Goal: Check status: Check status

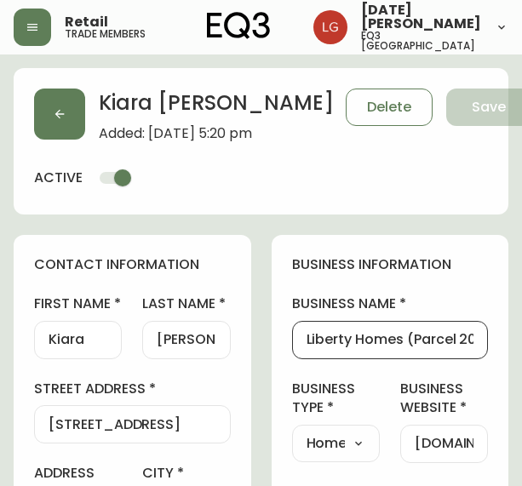
select select "BC"
select select "CA"
select select "CA_EN"
select select "Other"
select select "Home Builder"
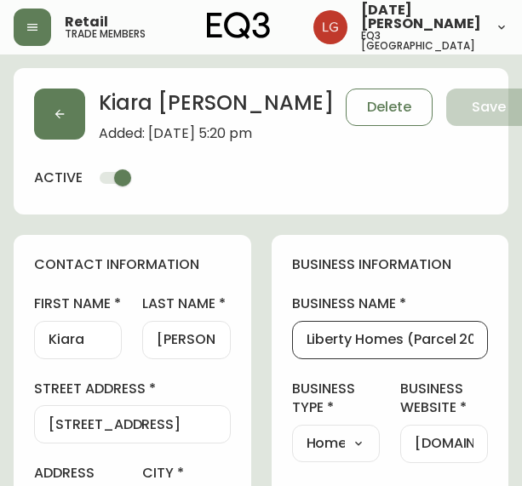
select select "cjw10z96p001r6gs00juufhhe"
select select "false"
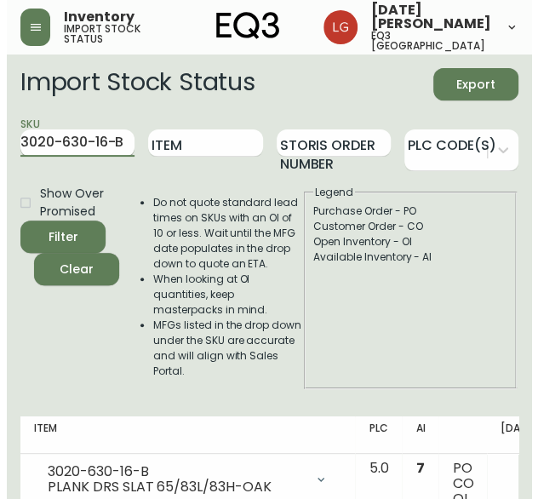
scroll to position [0, 101]
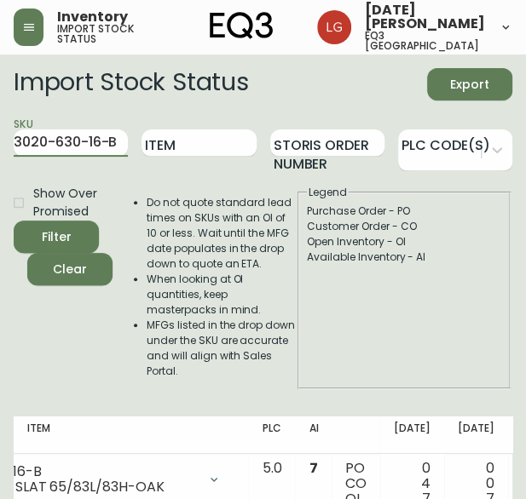
drag, startPoint x: 115, startPoint y: 142, endPoint x: -5, endPoint y: 159, distance: 121.3
click at [0, 159] on html "Inventory import stock status Lucia Guzman eq3 vancouver Import Stock Status Ex…" at bounding box center [263, 276] width 526 height 552
click at [14, 221] on button "Filter" at bounding box center [56, 237] width 85 height 32
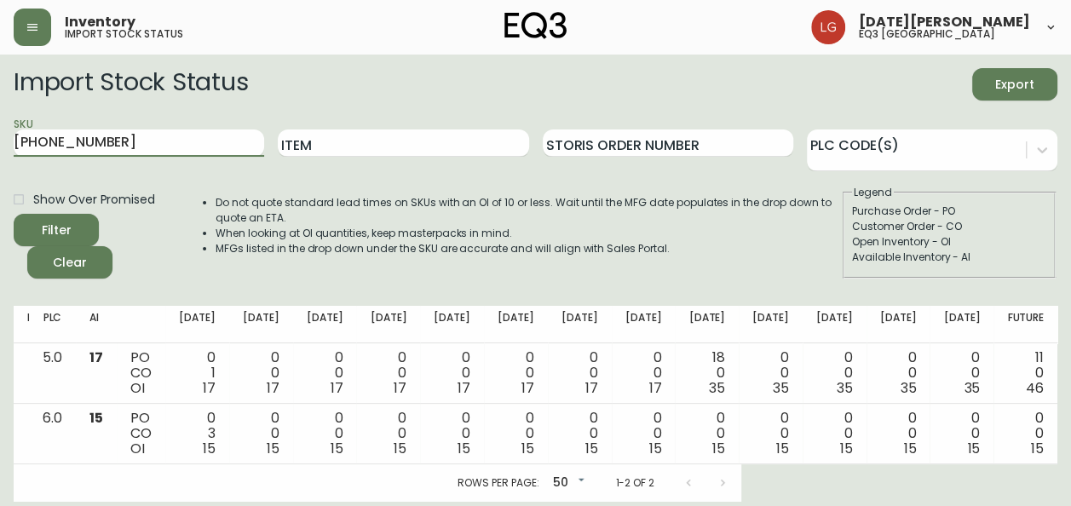
scroll to position [0, 88]
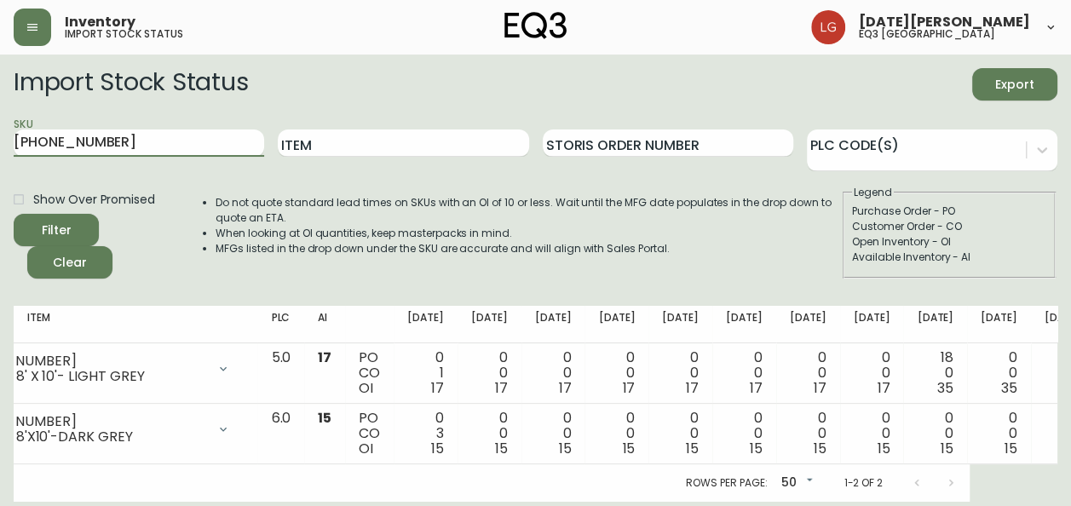
drag, startPoint x: 185, startPoint y: 133, endPoint x: 0, endPoint y: 150, distance: 185.6
click at [0, 150] on html "Inventory import stock status Lucia Guzman eq3 vancouver Import Stock Status Ex…" at bounding box center [535, 251] width 1071 height 502
paste input "7130-411-16"
click at [14, 214] on button "Filter" at bounding box center [56, 230] width 85 height 32
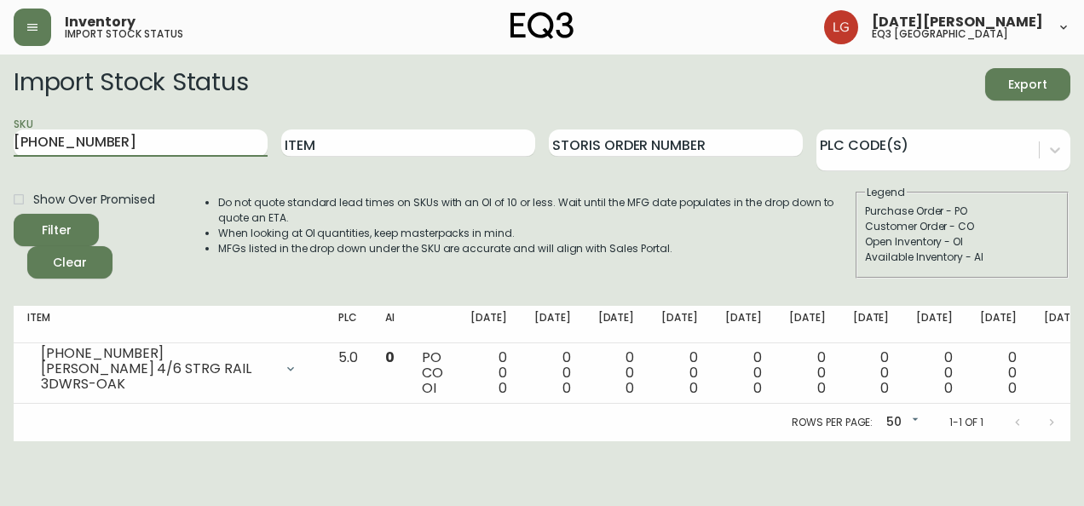
drag, startPoint x: 99, startPoint y: 144, endPoint x: -3, endPoint y: 128, distance: 103.5
click at [0, 128] on html "Inventory import stock status Lucia Guzman eq3 vancouver Import Stock Status Ex…" at bounding box center [542, 220] width 1084 height 441
paste input "27"
click at [14, 214] on button "Filter" at bounding box center [56, 230] width 85 height 32
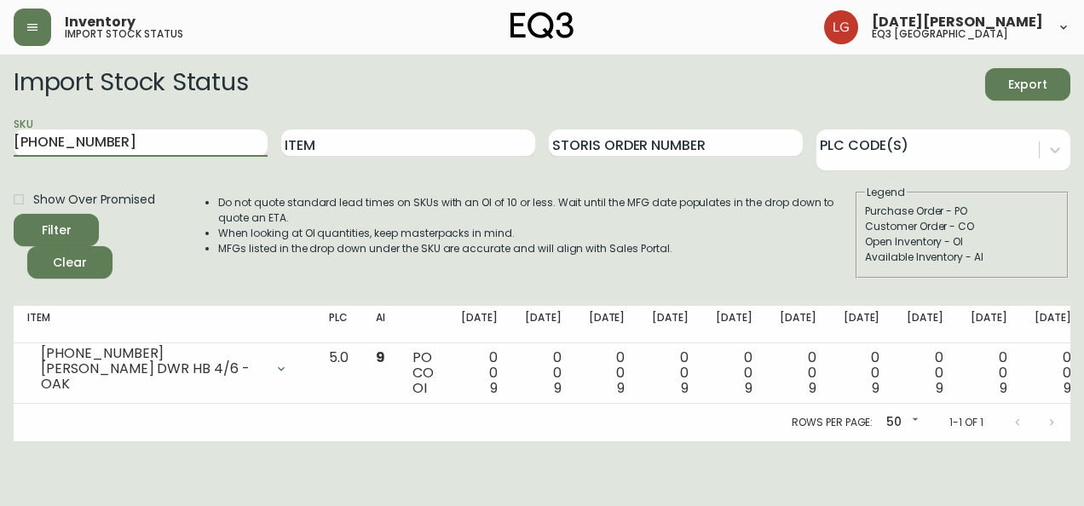
drag, startPoint x: 135, startPoint y: 148, endPoint x: -3, endPoint y: 134, distance: 139.6
click at [0, 134] on html "Inventory import stock status Lucia Guzman eq3 vancouver Import Stock Status Ex…" at bounding box center [542, 220] width 1084 height 441
paste input "18"
click at [14, 214] on button "Filter" at bounding box center [56, 230] width 85 height 32
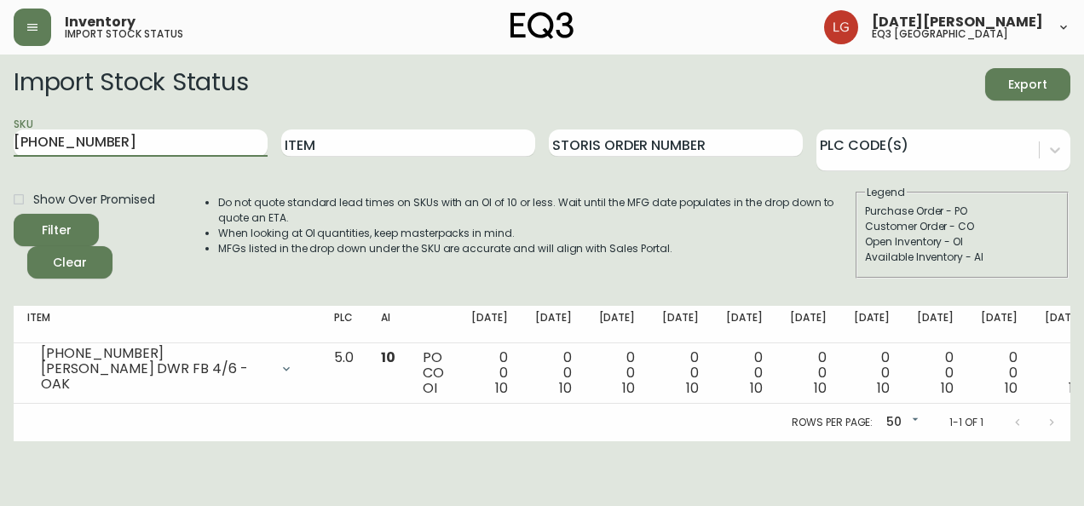
drag, startPoint x: 153, startPoint y: 145, endPoint x: -3, endPoint y: 160, distance: 157.5
click at [0, 160] on html "Inventory import stock status Lucia Guzman eq3 vancouver Import Stock Status Ex…" at bounding box center [542, 220] width 1084 height 441
click at [14, 214] on button "Filter" at bounding box center [56, 230] width 85 height 32
drag, startPoint x: 171, startPoint y: 141, endPoint x: -3, endPoint y: 130, distance: 175.0
click at [0, 130] on html "Inventory import stock status Lucia Guzman eq3 vancouver Import Stock Status Ex…" at bounding box center [542, 220] width 1084 height 441
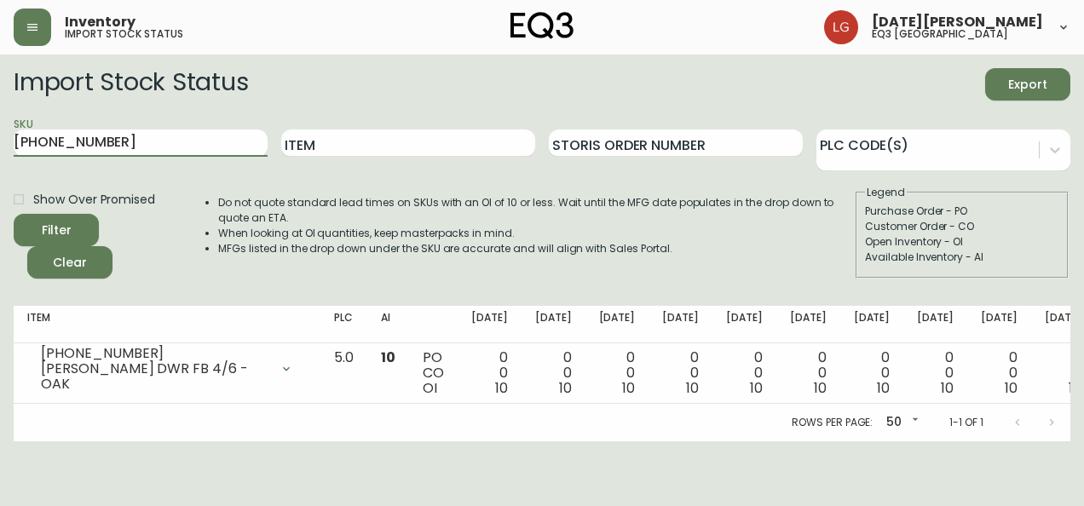
paste input "3050-452-1"
click at [14, 214] on button "Filter" at bounding box center [56, 230] width 85 height 32
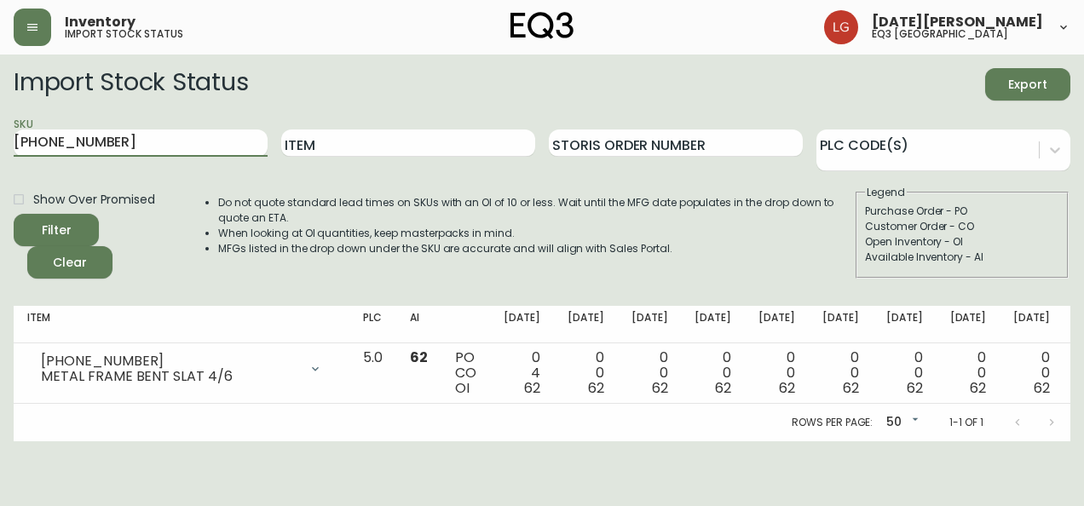
drag, startPoint x: 224, startPoint y: 145, endPoint x: 0, endPoint y: 158, distance: 224.4
click at [0, 157] on html "Inventory import stock status Lucia Guzman eq3 vancouver Import Stock Status Ex…" at bounding box center [542, 220] width 1084 height 441
paste input "7130-411-16"
click at [14, 214] on button "Filter" at bounding box center [56, 230] width 85 height 32
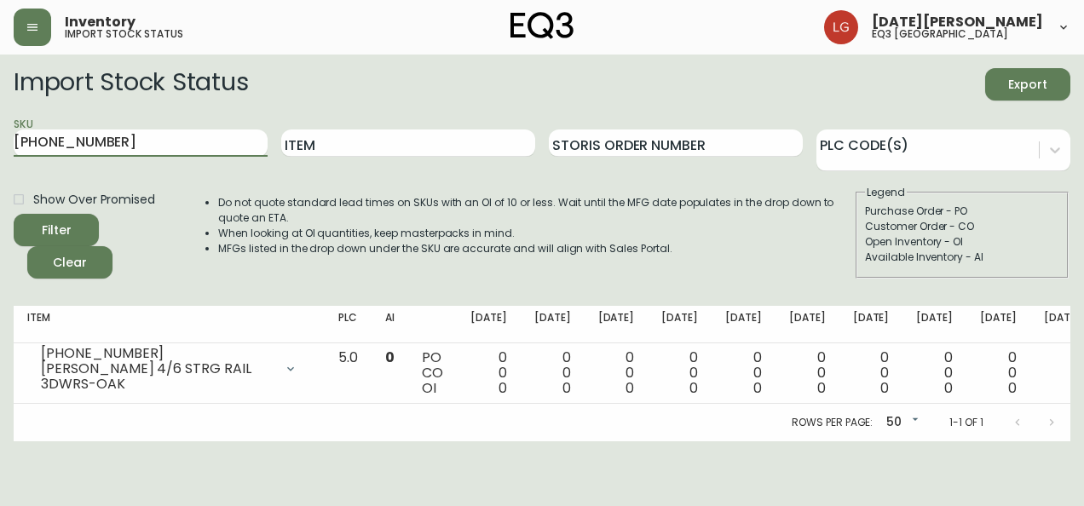
drag, startPoint x: 152, startPoint y: 148, endPoint x: 0, endPoint y: 138, distance: 152.8
click at [0, 143] on html "Inventory import stock status Lucia Guzman eq3 vancouver Import Stock Status Ex…" at bounding box center [542, 220] width 1084 height 441
paste input "39"
click at [14, 214] on button "Filter" at bounding box center [56, 230] width 85 height 32
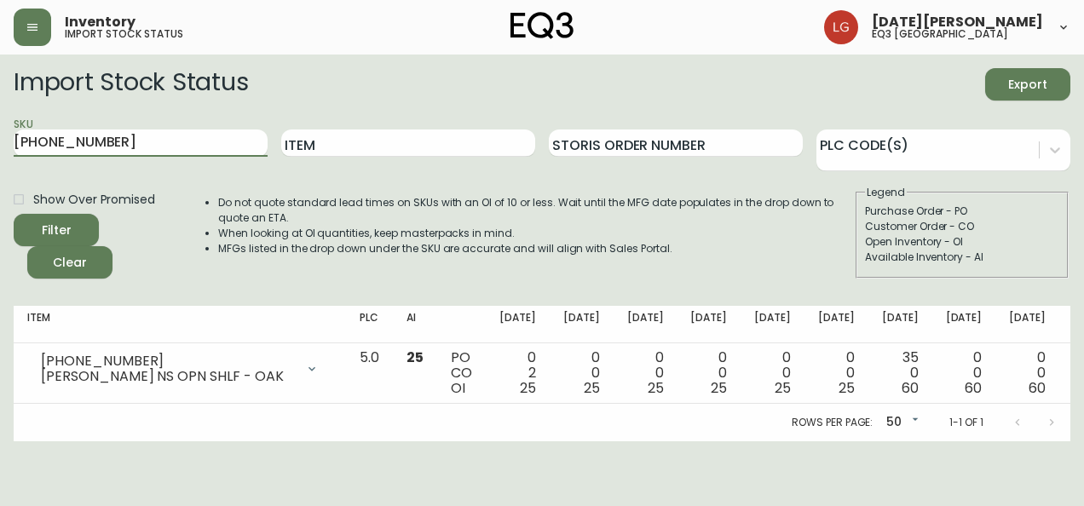
drag, startPoint x: 126, startPoint y: 144, endPoint x: 0, endPoint y: 152, distance: 126.3
click at [0, 152] on html "Inventory import stock status Lucia Guzman eq3 vancouver Import Stock Status Ex…" at bounding box center [542, 220] width 1084 height 441
paste input "11"
type input "7130-411-16"
click at [14, 214] on button "Filter" at bounding box center [56, 230] width 85 height 32
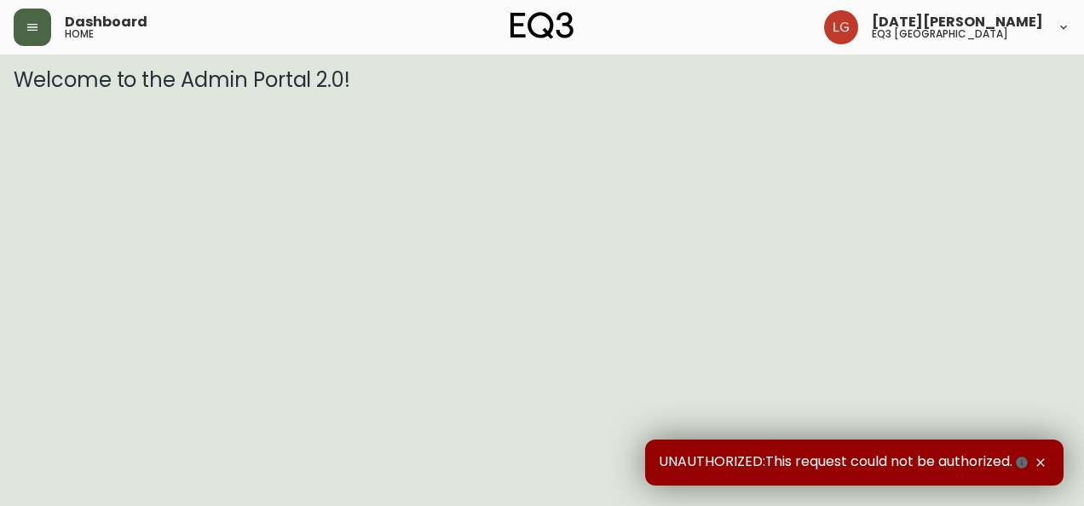
click at [39, 20] on button "button" at bounding box center [32, 27] width 37 height 37
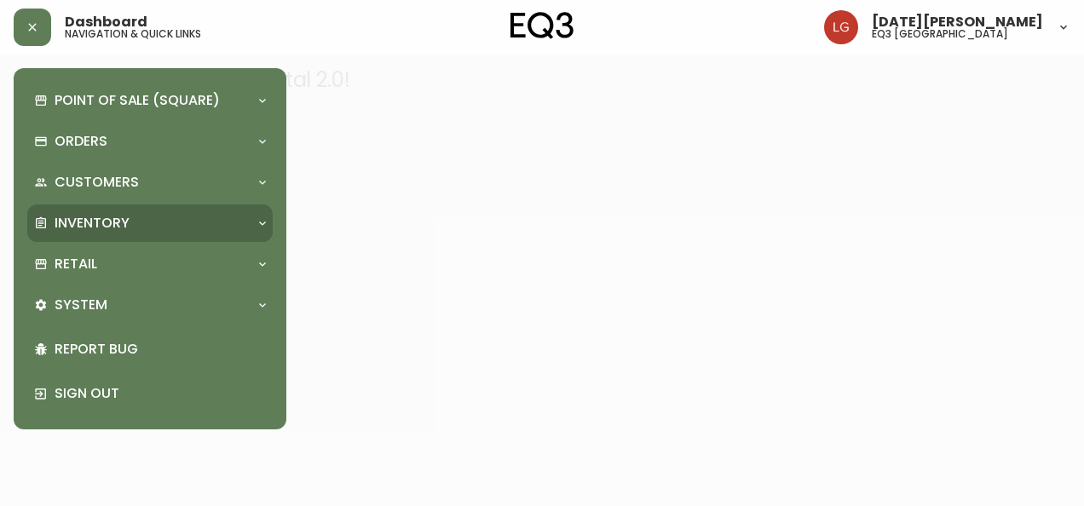
click at [156, 226] on div "Inventory" at bounding box center [141, 223] width 215 height 19
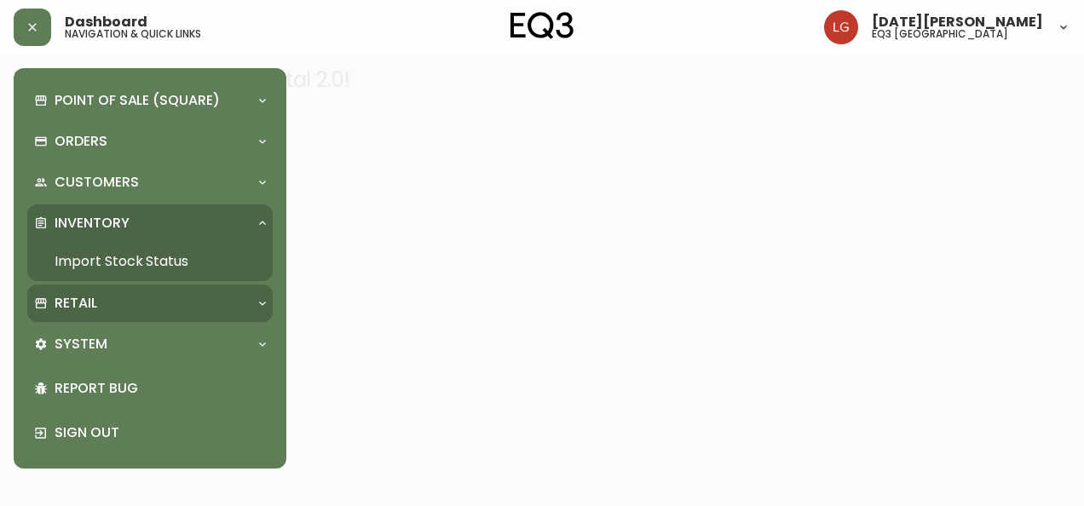
click at [140, 296] on div "Retail" at bounding box center [141, 303] width 215 height 19
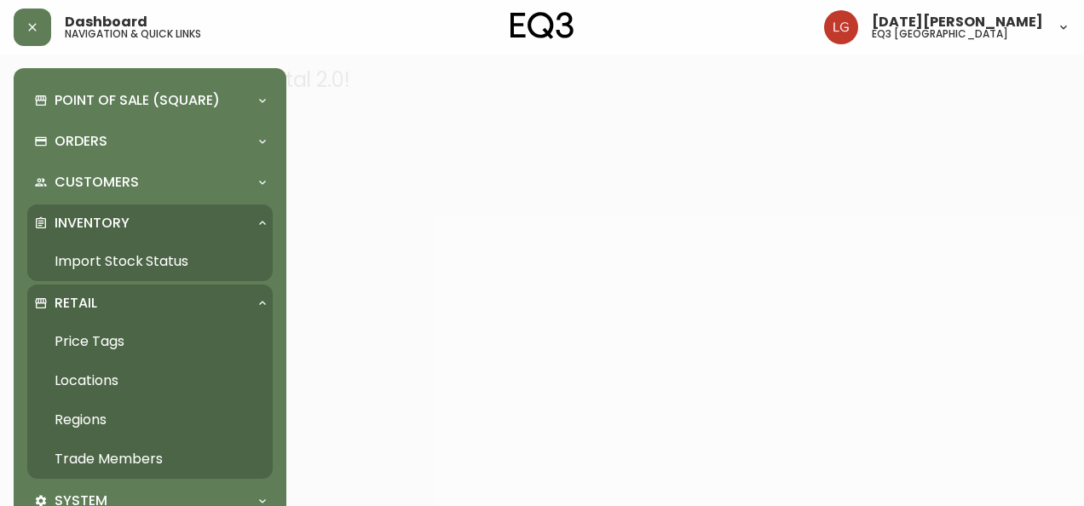
click at [135, 262] on link "Import Stock Status" at bounding box center [149, 261] width 245 height 39
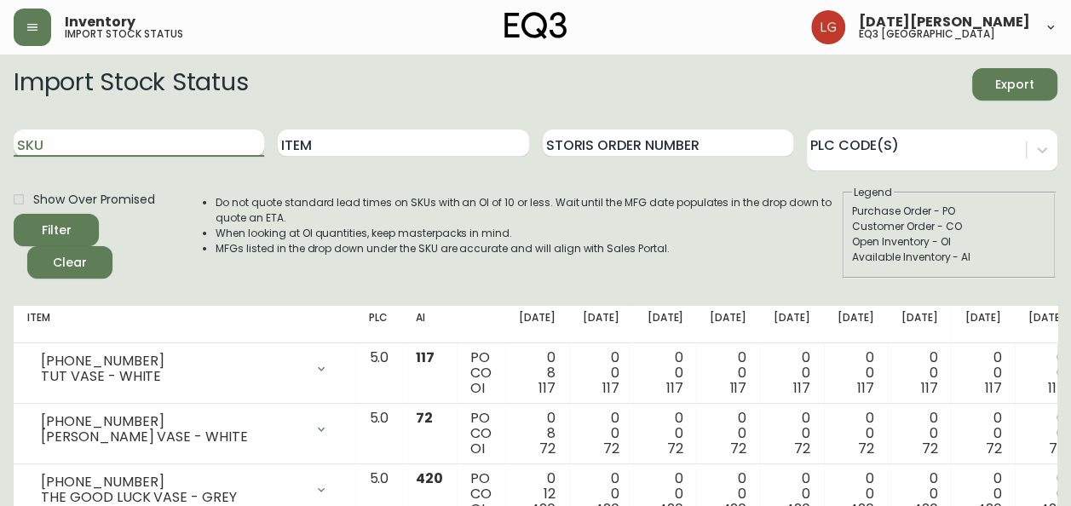
click at [97, 148] on input "SKU" at bounding box center [139, 142] width 250 height 27
paste input "[PHONE_NUMBER]"
type input "[PHONE_NUMBER]"
click at [14, 214] on button "Filter" at bounding box center [56, 230] width 85 height 32
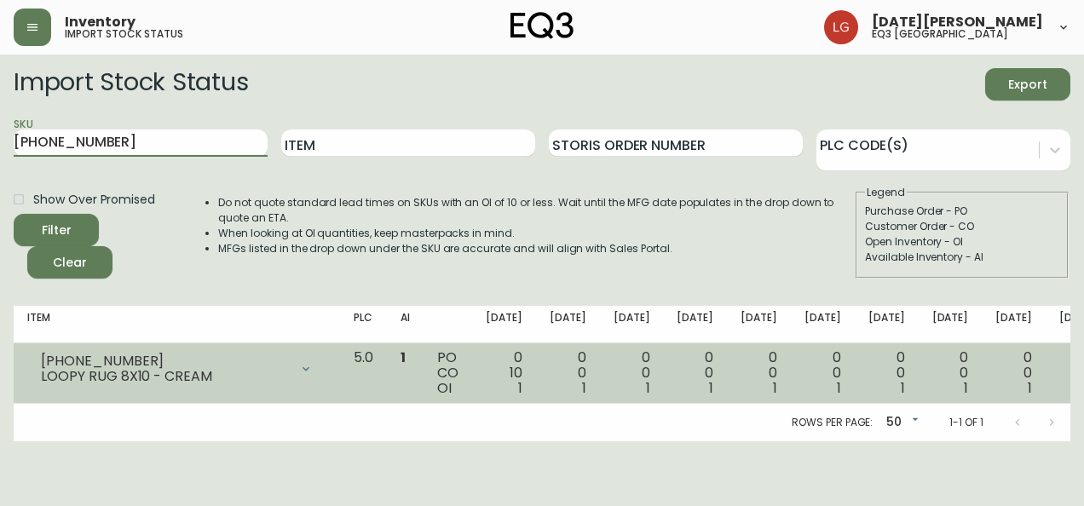
click at [299, 366] on icon at bounding box center [306, 369] width 14 height 14
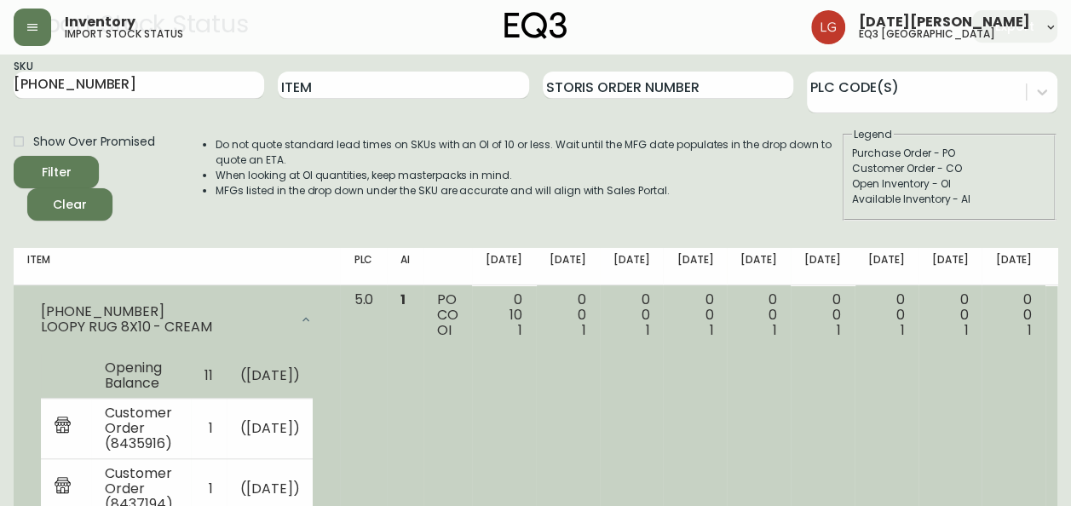
scroll to position [85, 0]
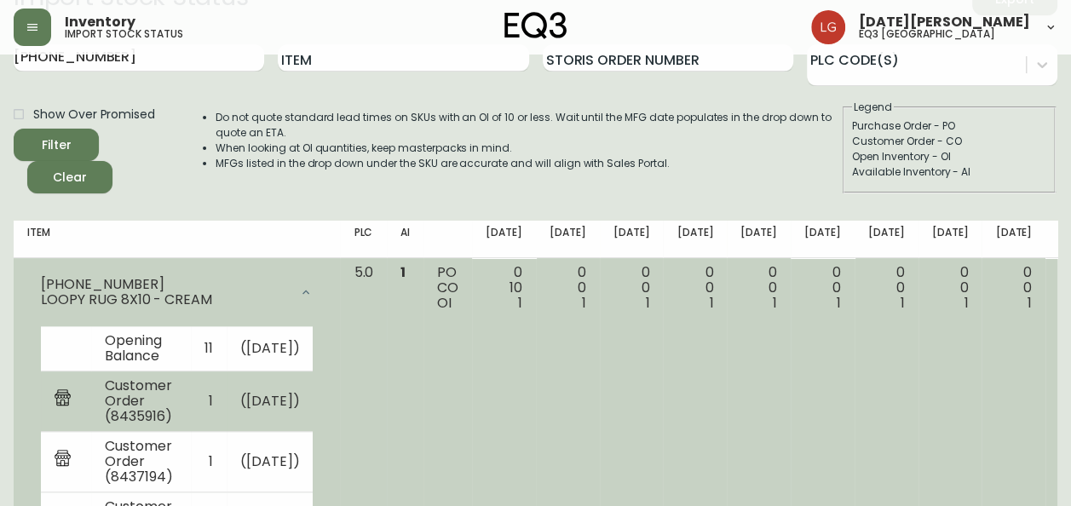
click at [228, 432] on td "( [DATE] )" at bounding box center [270, 401] width 87 height 60
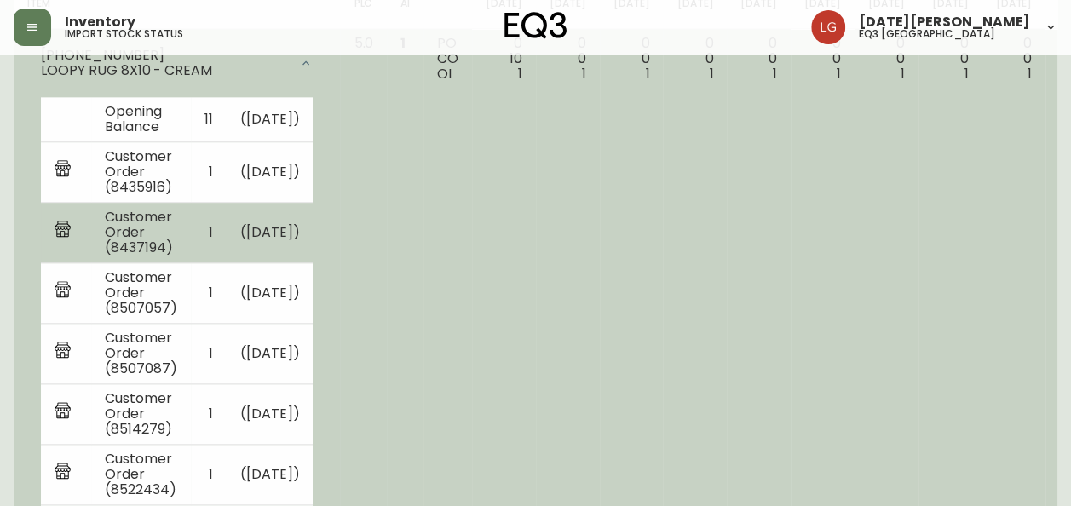
scroll to position [341, 0]
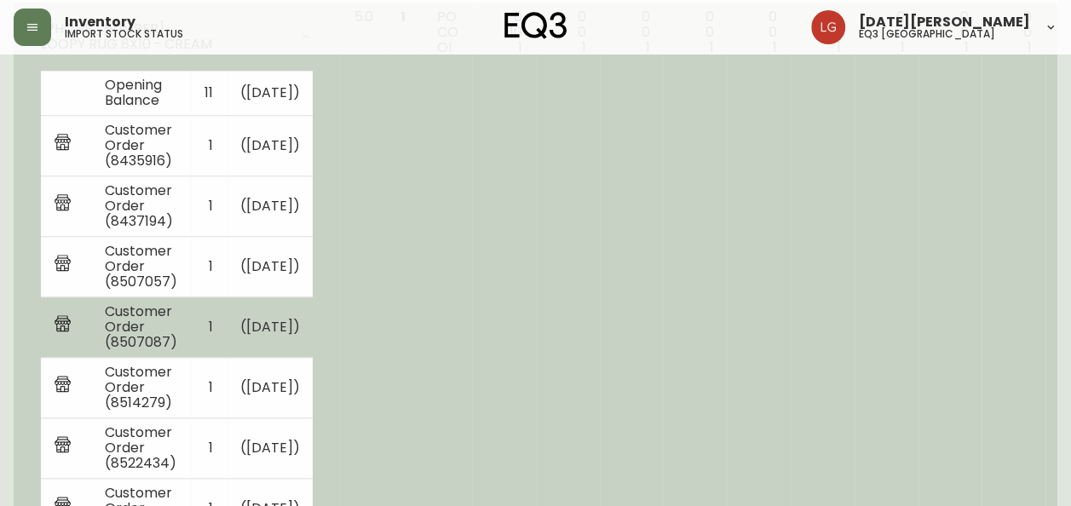
click at [164, 358] on td "Customer Order (8507087)" at bounding box center [141, 327] width 100 height 60
drag, startPoint x: 274, startPoint y: 354, endPoint x: 72, endPoint y: 341, distance: 202.3
click at [72, 341] on tr "Customer Order (8507087) 1 ( [DATE] )" at bounding box center [177, 327] width 272 height 60
